Goal: Task Accomplishment & Management: Manage account settings

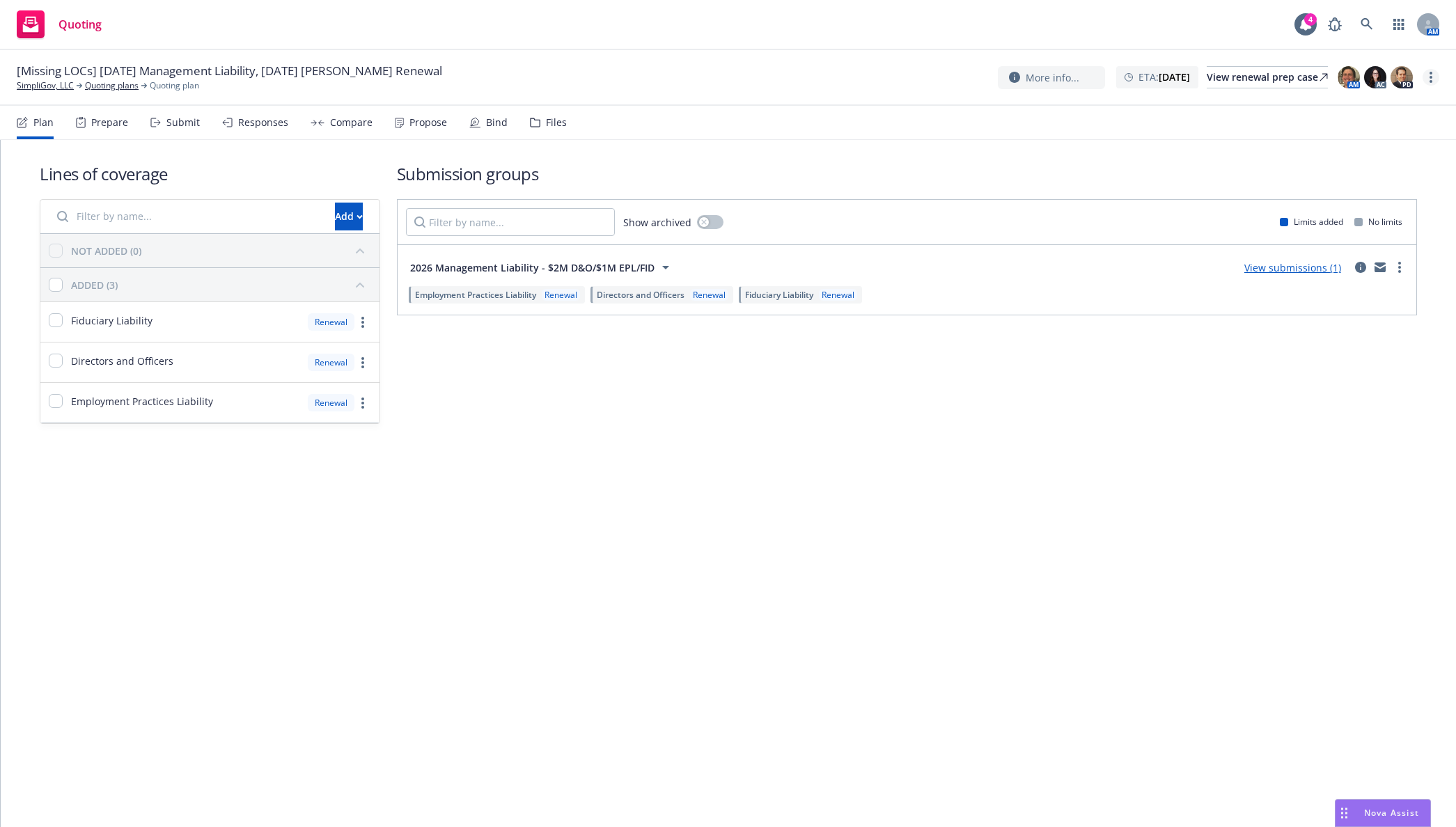
click at [1426, 78] on link "more" at bounding box center [1430, 77] width 17 height 17
click at [1364, 140] on link "Rename quoting plan" at bounding box center [1360, 134] width 155 height 28
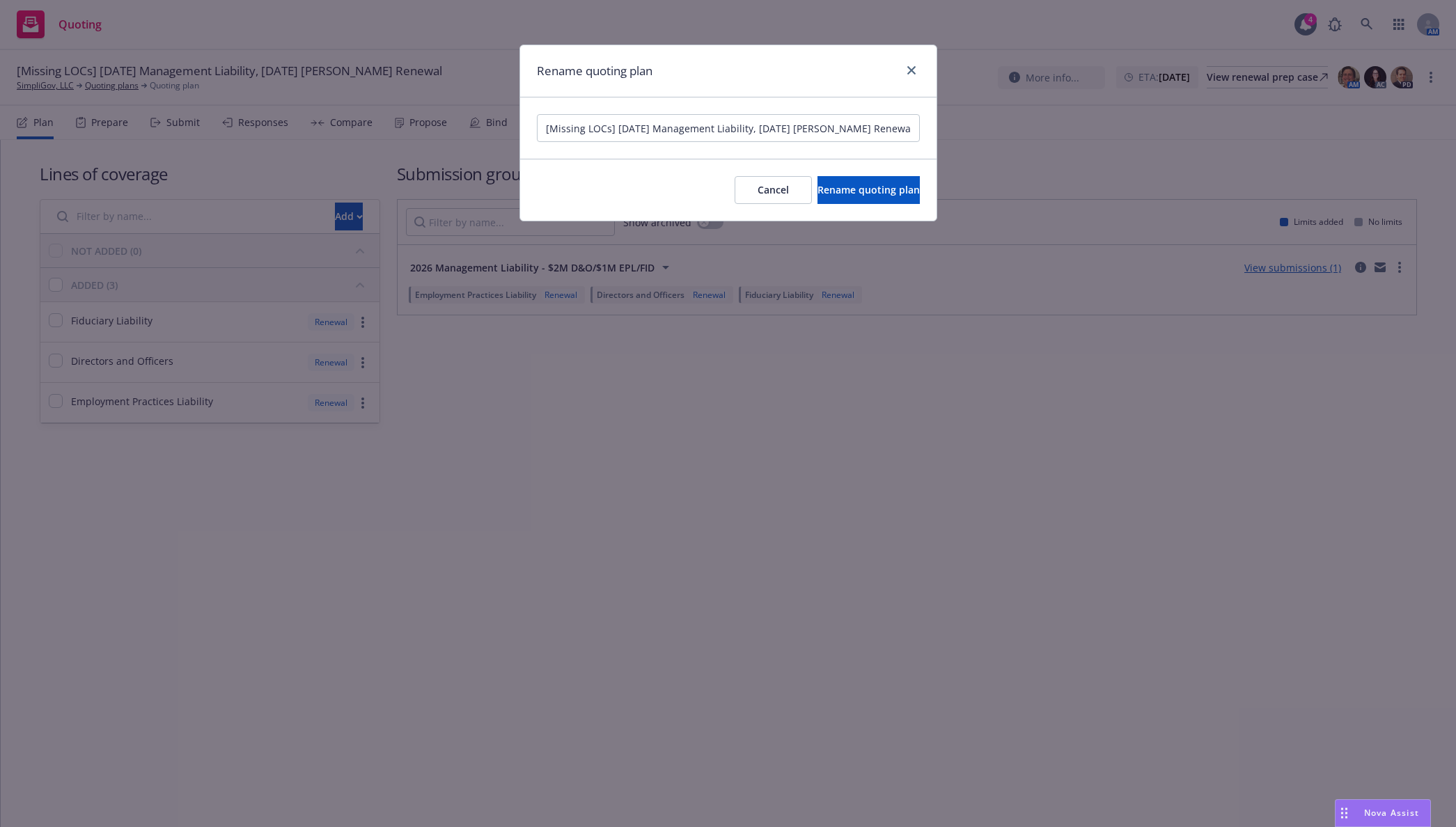
drag, startPoint x: 600, startPoint y: 128, endPoint x: 455, endPoint y: 124, distance: 145.1
click at [458, 124] on div "Rename quoting plan [Missing LOCs] [DATE] Management Liability, [DATE] [PERSON_…" at bounding box center [728, 414] width 1456 height 827
type input "[DATE] Management Liability, [DATE] ERISA Bond Renewal"
click at [822, 193] on span "Rename quoting plan" at bounding box center [869, 189] width 103 height 13
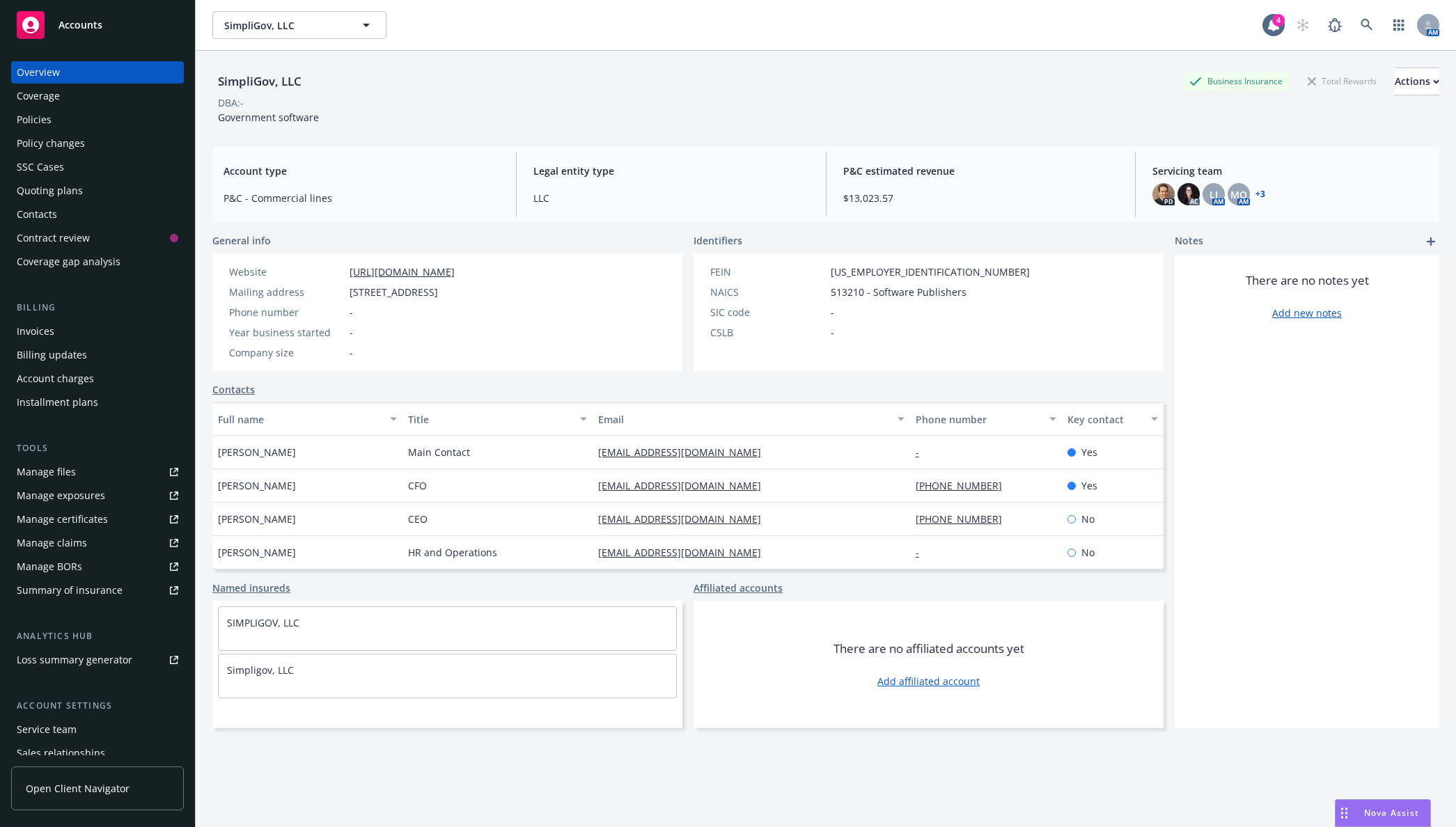
click at [125, 124] on div "Policies" at bounding box center [97, 120] width 162 height 23
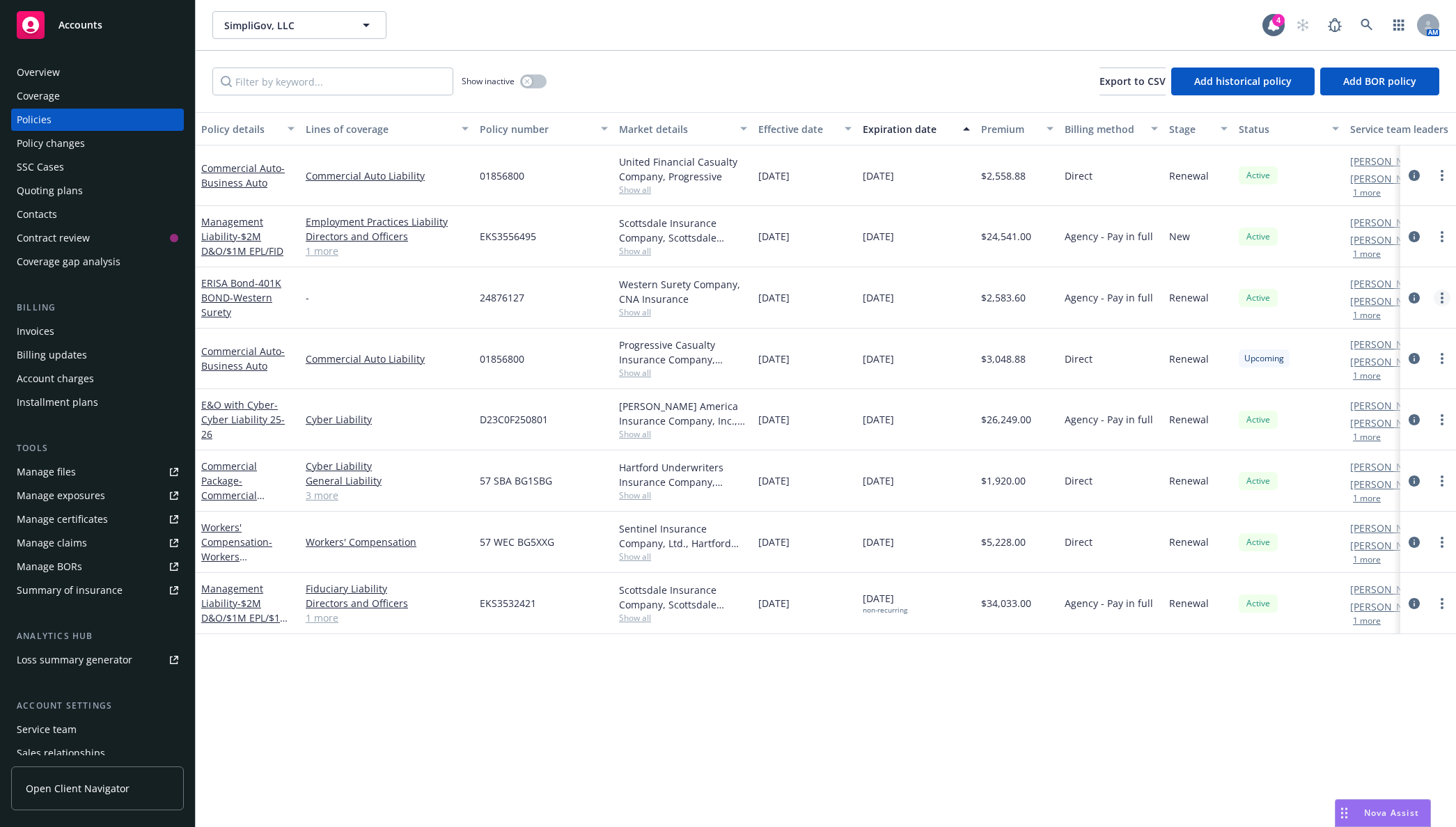
click at [1446, 298] on link "more" at bounding box center [1441, 298] width 17 height 17
click at [1395, 328] on link "Manage lines of coverage" at bounding box center [1367, 326] width 164 height 28
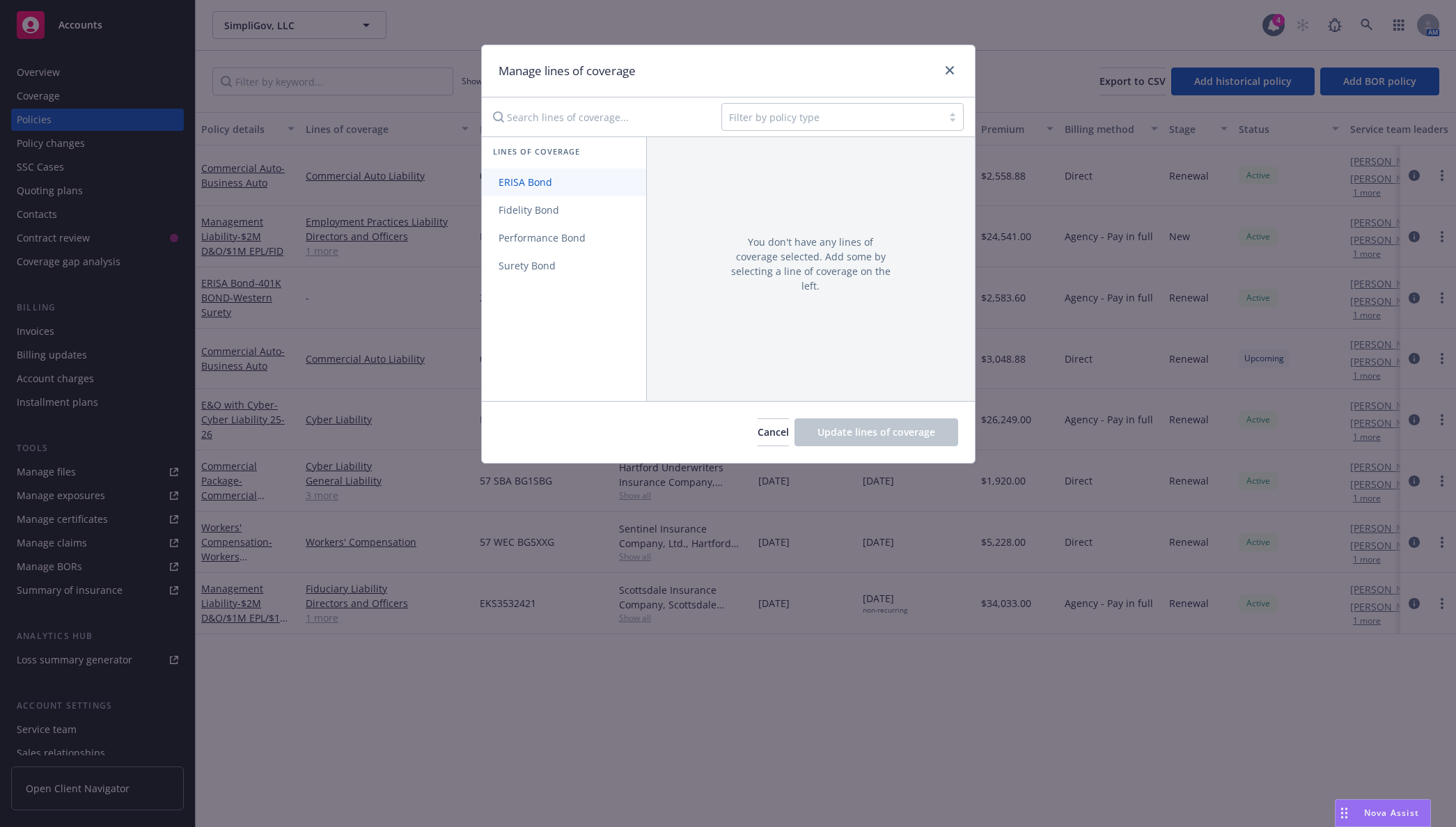
click at [537, 174] on link "ERISA Bond" at bounding box center [564, 183] width 164 height 28
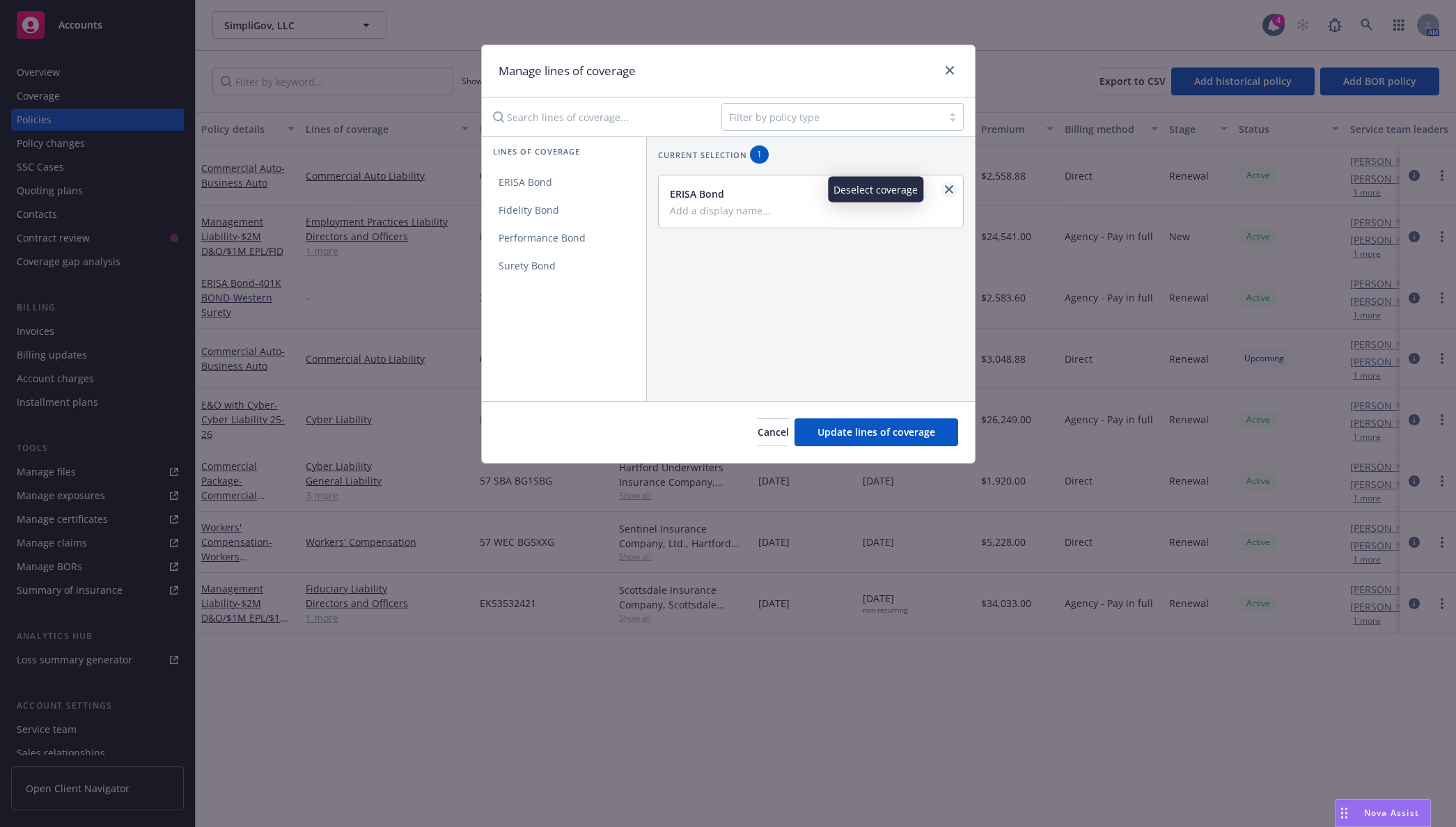
click at [944, 190] on icon "close" at bounding box center [949, 190] width 9 height 9
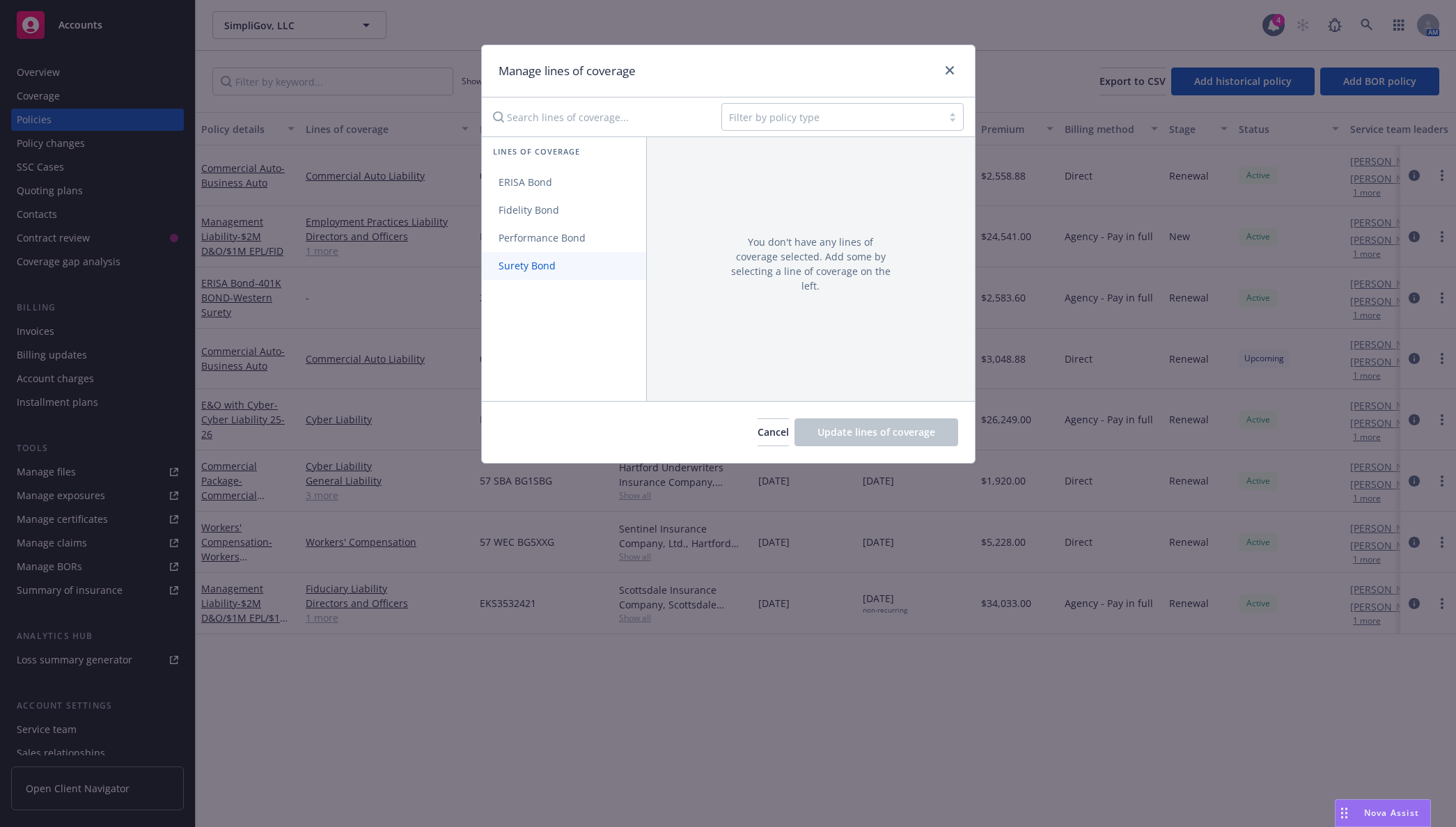
click at [557, 277] on link "Surety Bond" at bounding box center [564, 266] width 164 height 28
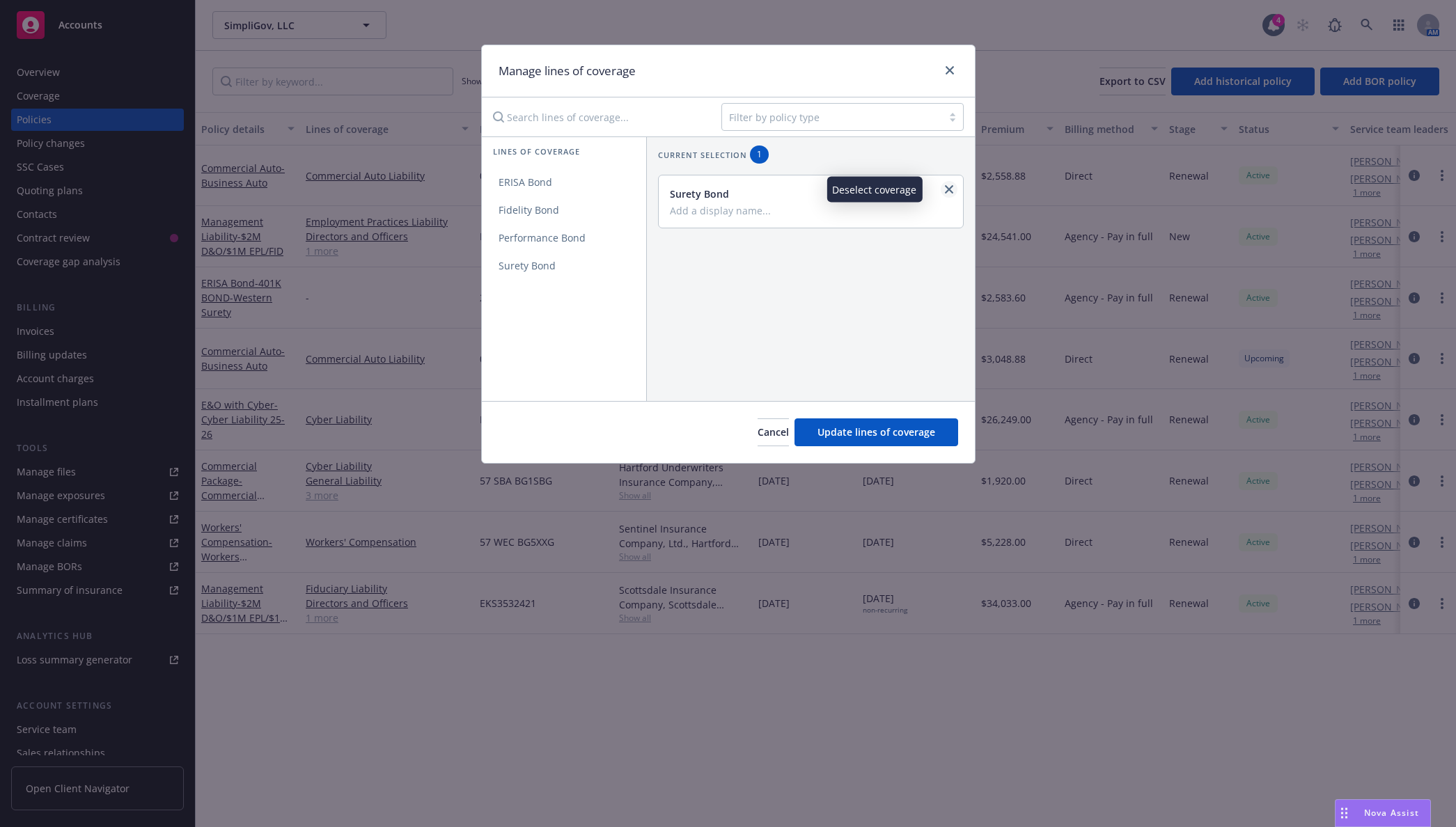
click at [944, 191] on icon "close" at bounding box center [949, 190] width 9 height 9
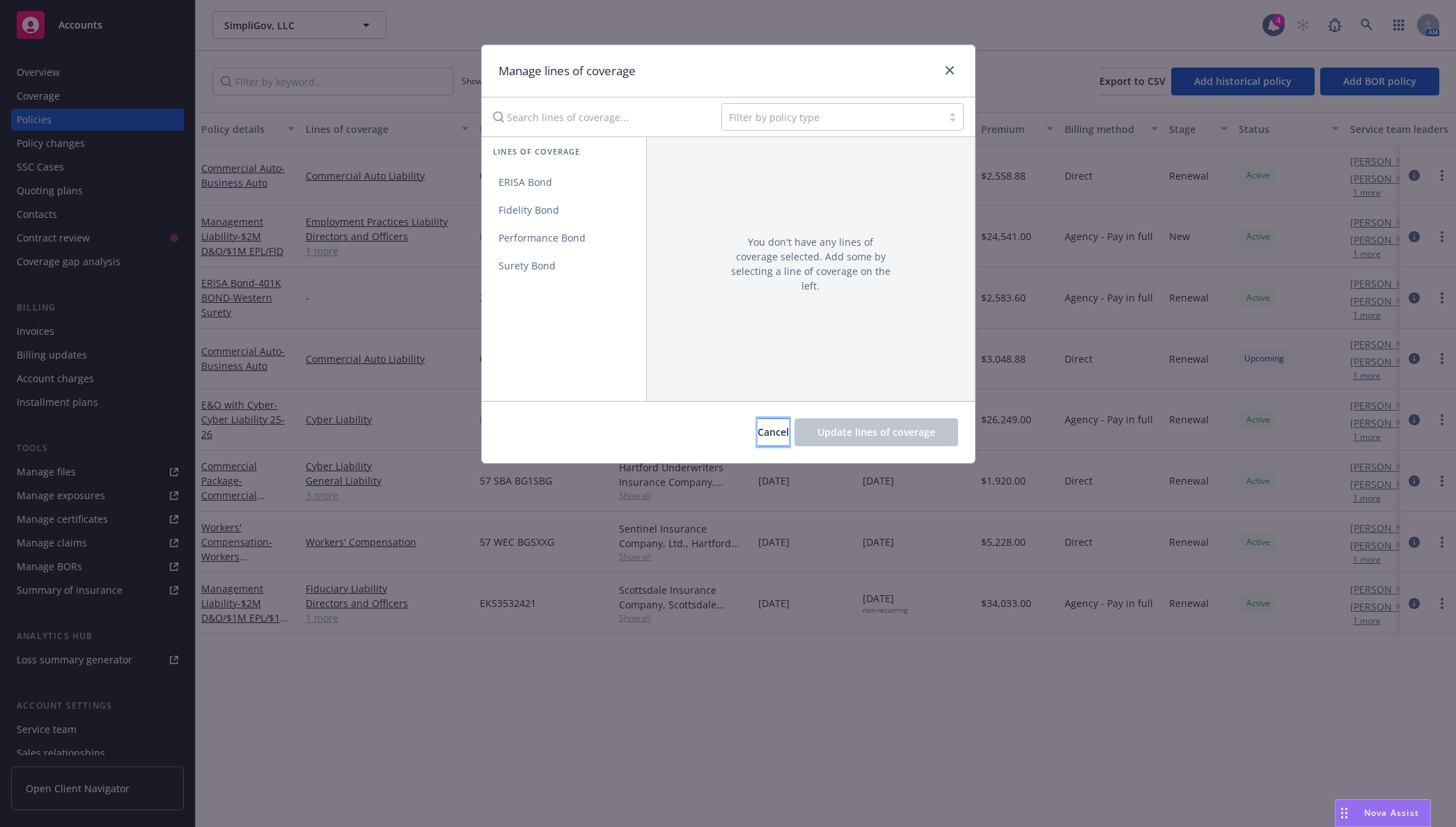
click at [762, 423] on button "Cancel" at bounding box center [773, 433] width 31 height 28
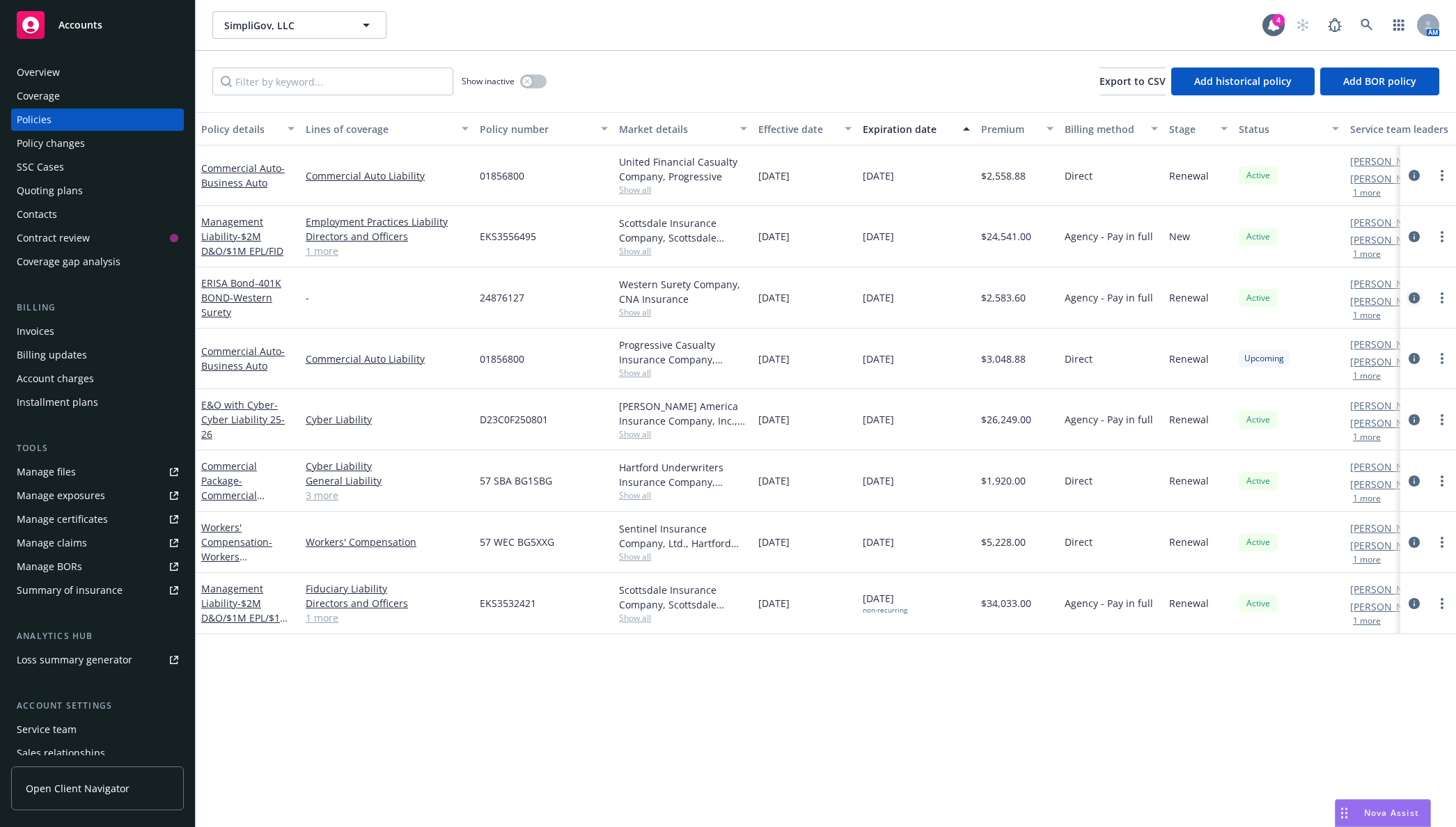
click at [1416, 298] on icon "circleInformation" at bounding box center [1413, 298] width 11 height 11
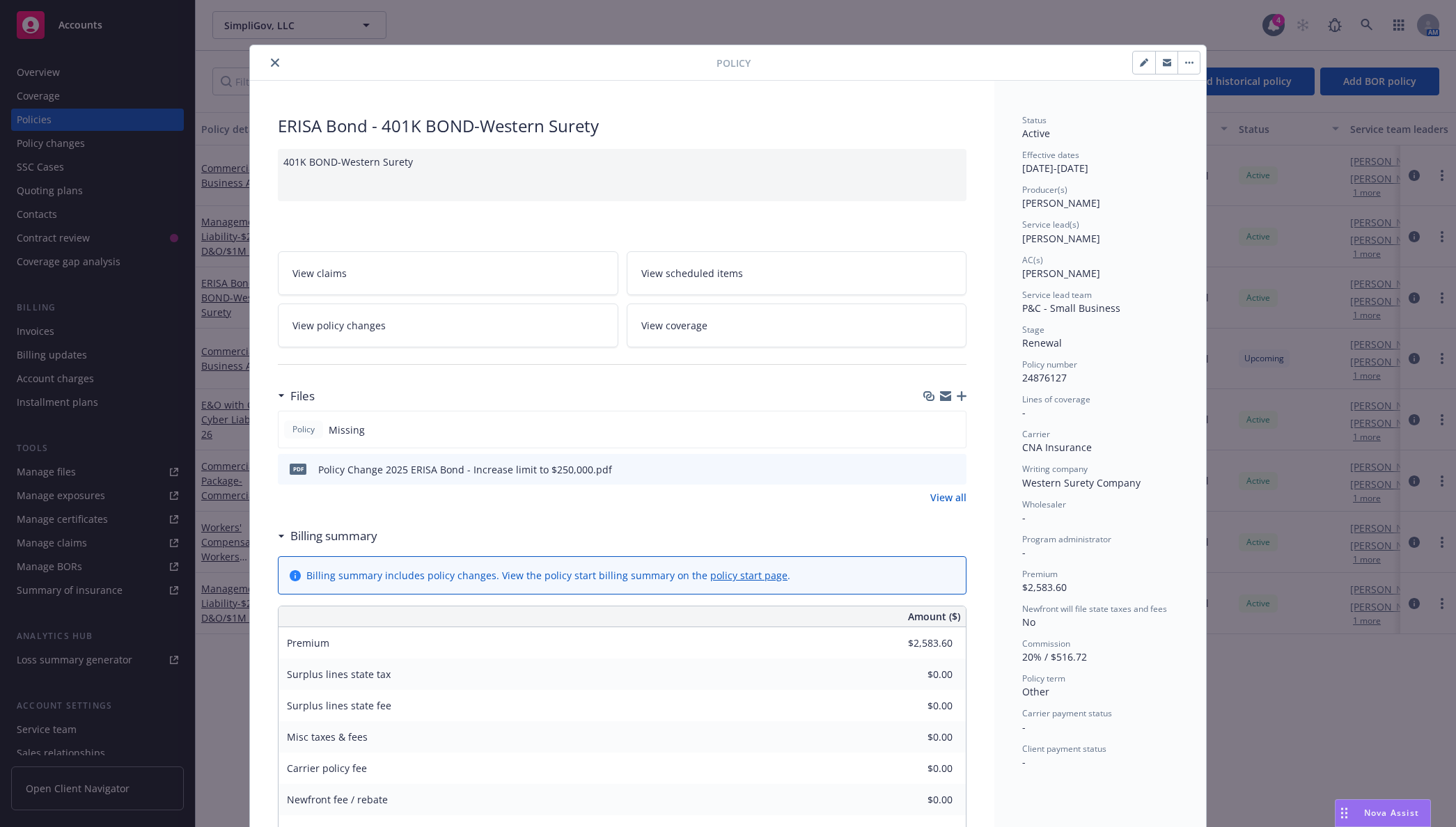
scroll to position [70, 0]
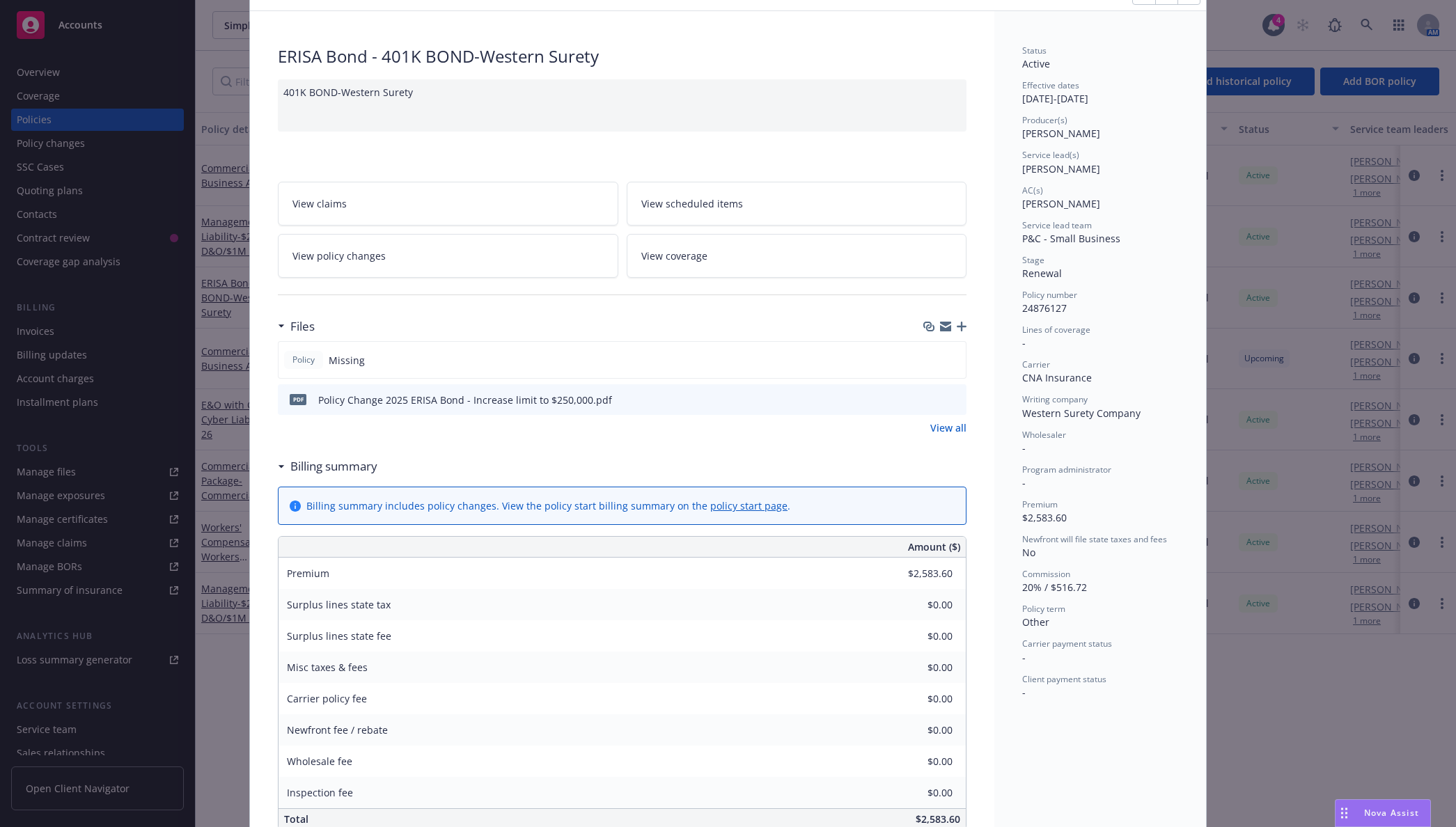
click at [949, 399] on icon "preview file" at bounding box center [953, 399] width 12 height 10
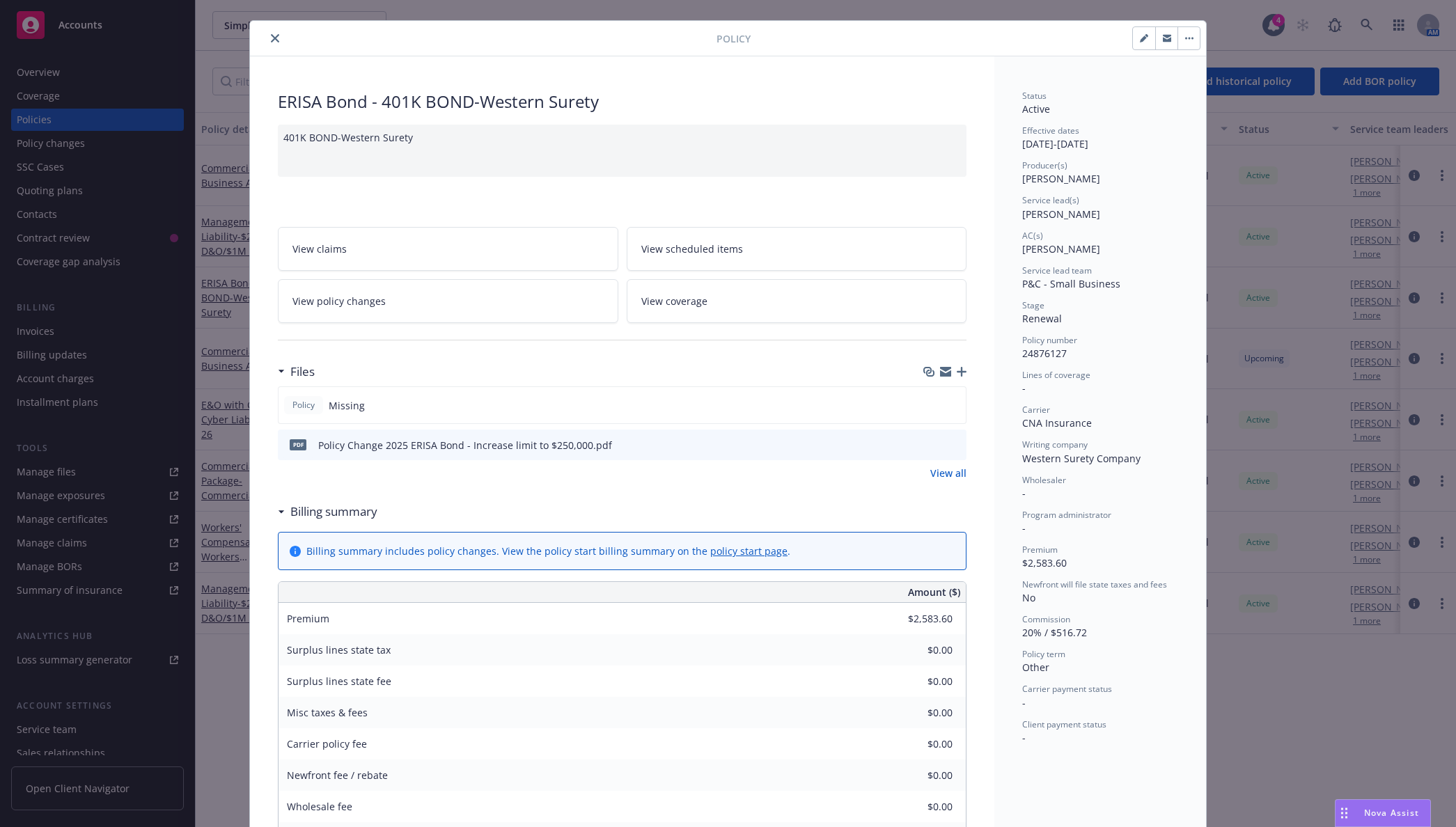
scroll to position [0, 0]
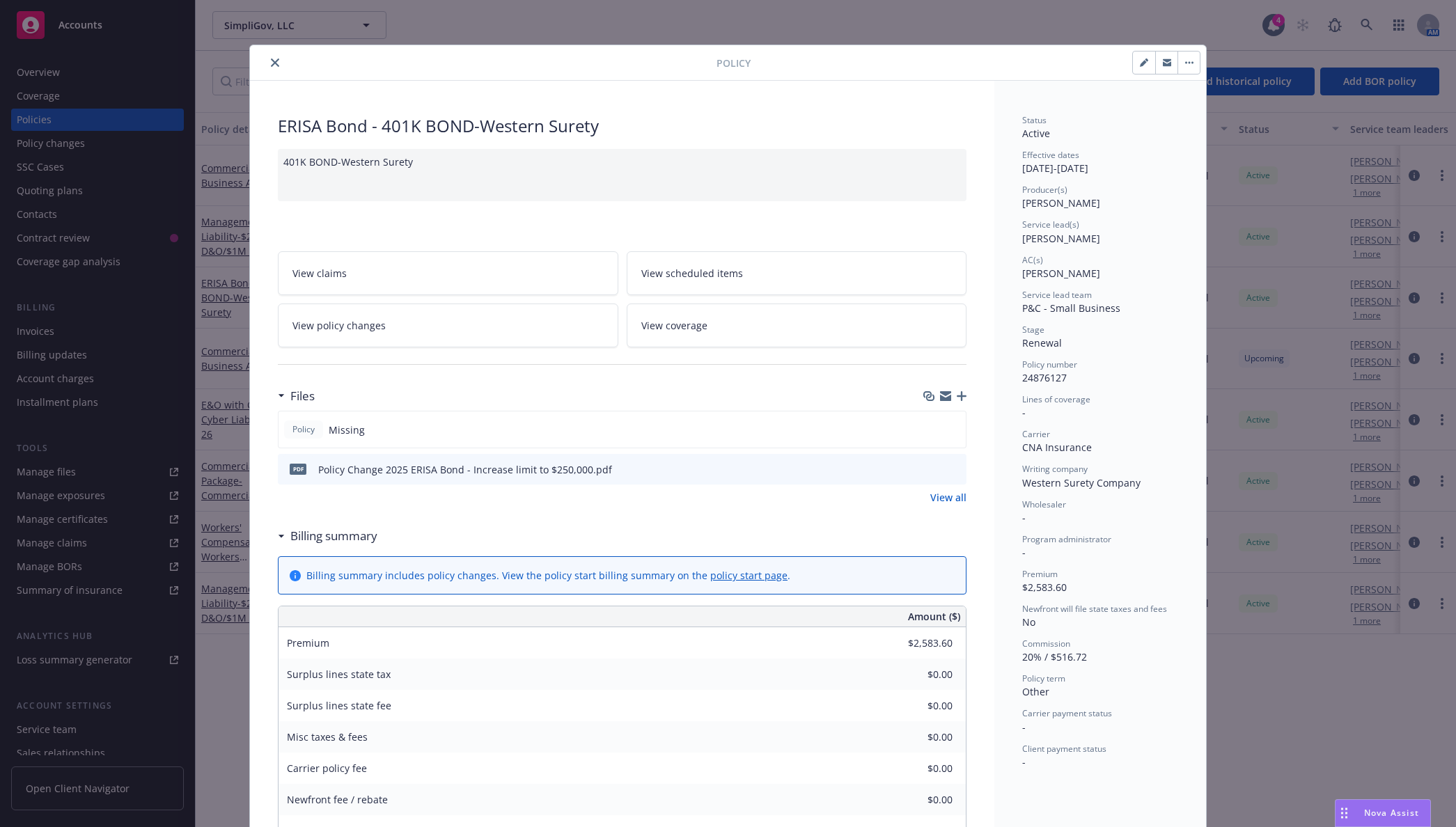
click at [227, 242] on div "Policy ERISA Bond - 401K BOND-Western Surety 401K BOND-Western Surety View clai…" at bounding box center [728, 414] width 1456 height 827
click at [274, 57] on button "close" at bounding box center [274, 62] width 17 height 17
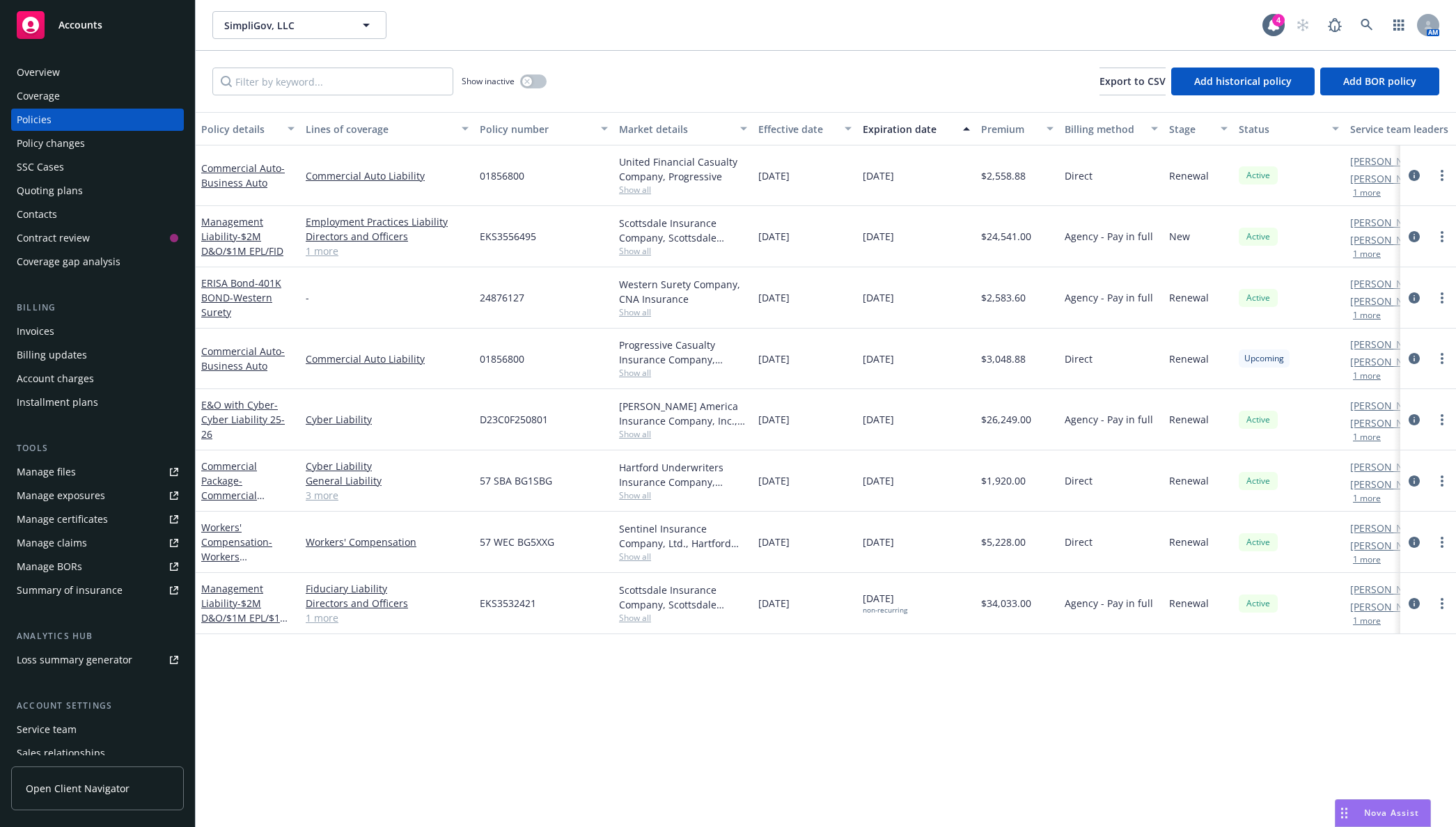
click at [1439, 290] on div at bounding box center [1427, 298] width 44 height 17
click at [1439, 294] on link "more" at bounding box center [1441, 298] width 17 height 17
click at [1393, 329] on link "Manage lines of coverage" at bounding box center [1367, 326] width 164 height 28
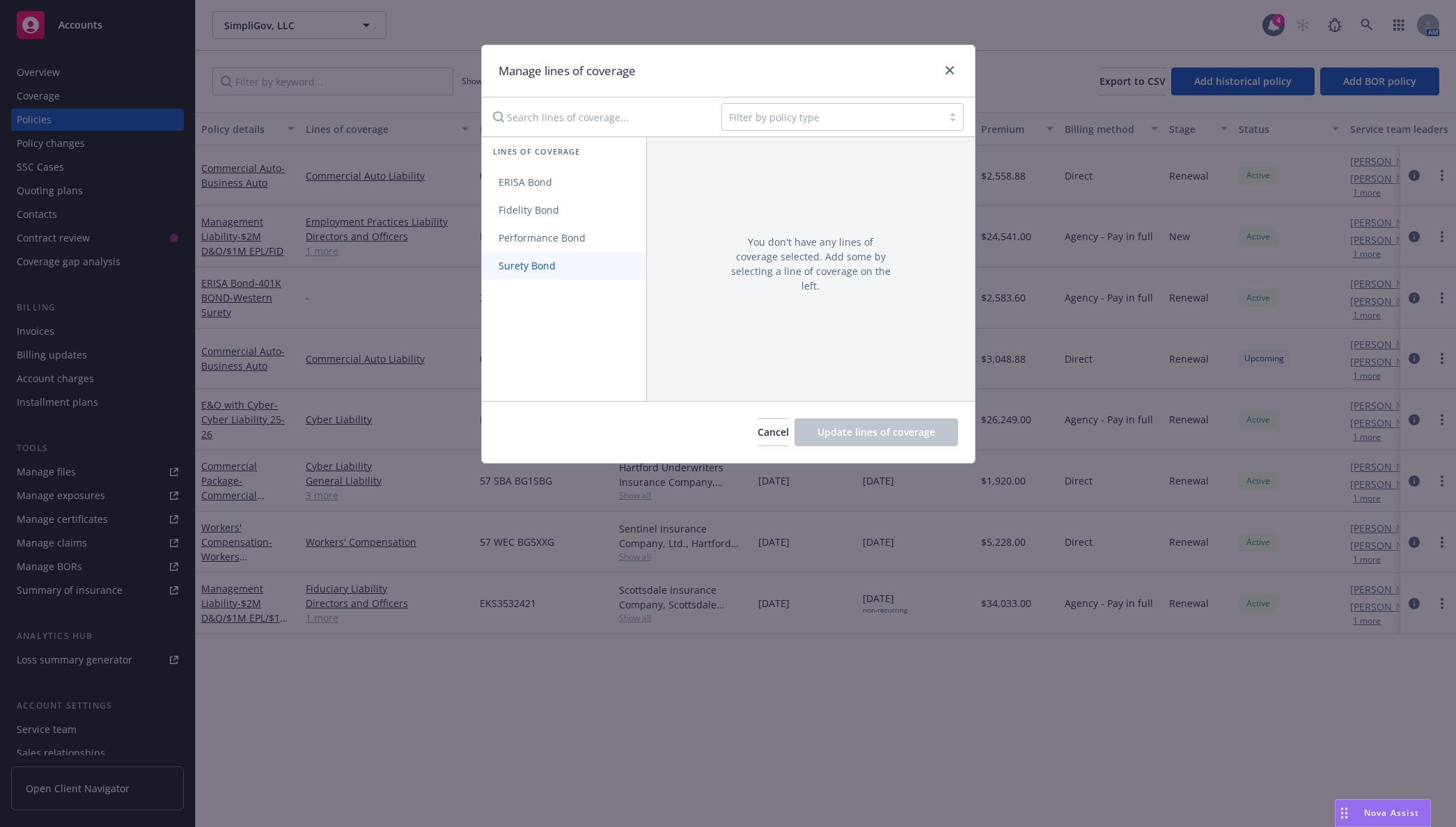
click at [561, 261] on span "Surety Bond" at bounding box center [527, 266] width 91 height 13
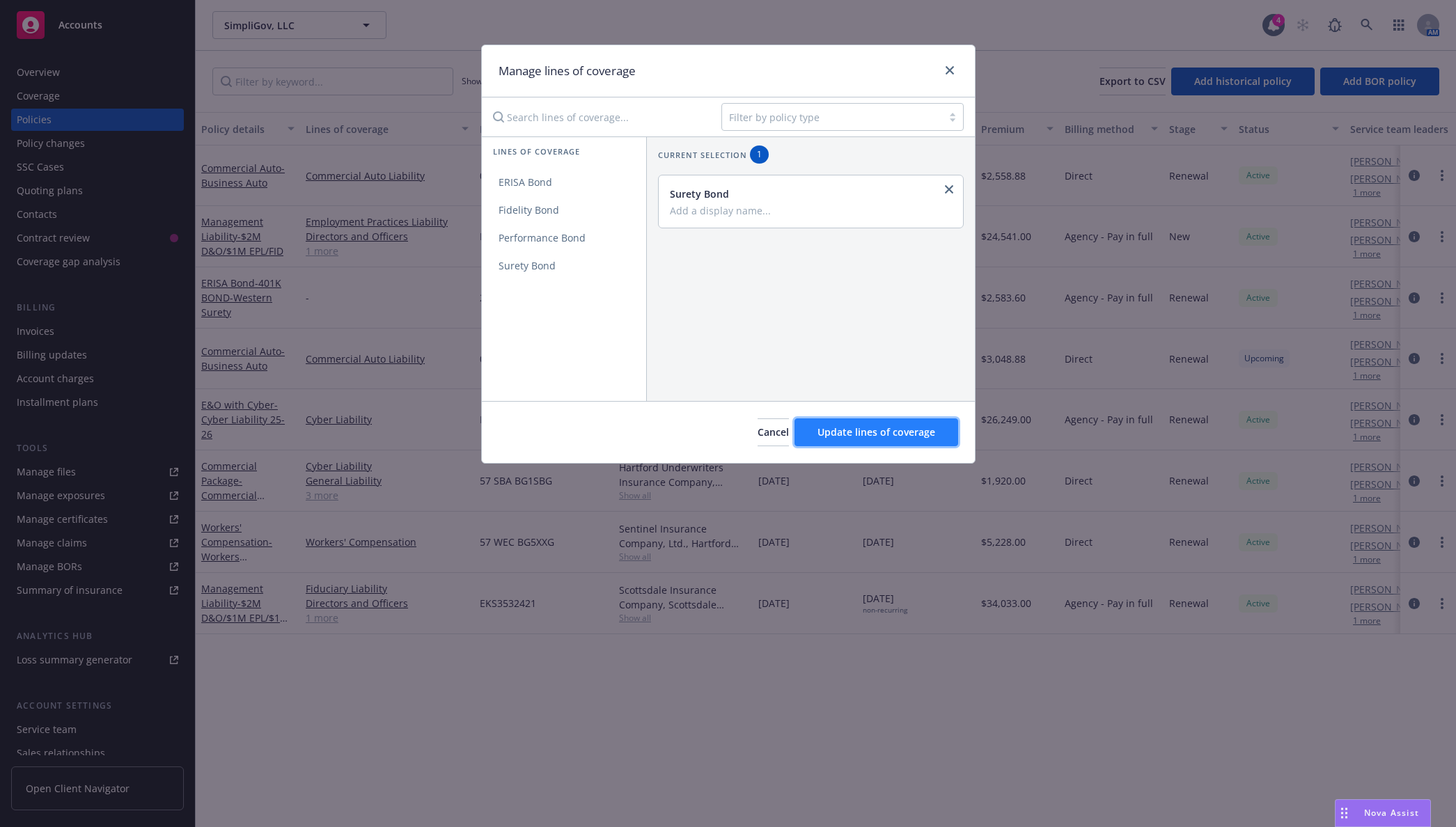
click at [840, 434] on span "Update lines of coverage" at bounding box center [876, 432] width 117 height 13
